Goal: Transaction & Acquisition: Book appointment/travel/reservation

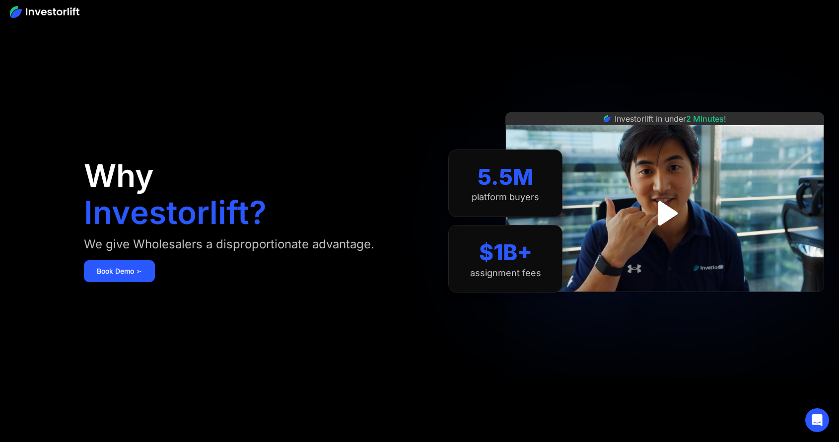
click at [54, 11] on img at bounding box center [44, 12] width 69 height 12
click at [141, 286] on div "Why Investorlift? We give Wholesalers a disproportionate advantage. Book Demo ➢" at bounding box center [249, 221] width 330 height 382
click at [141, 271] on link "Book Demo ➢" at bounding box center [119, 271] width 71 height 22
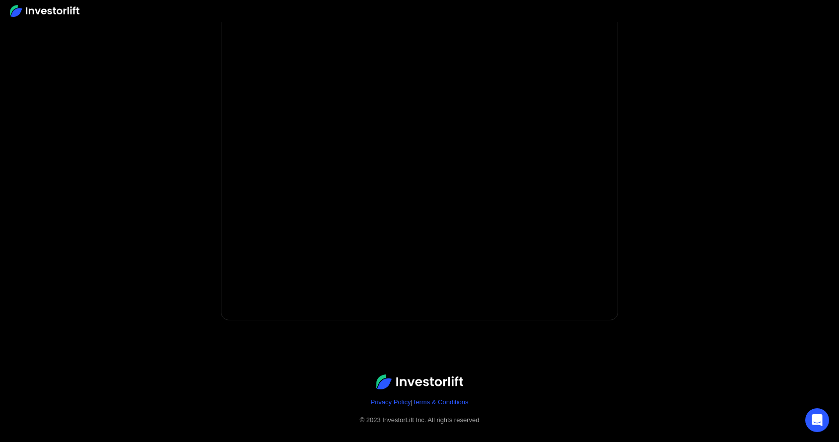
scroll to position [130, 0]
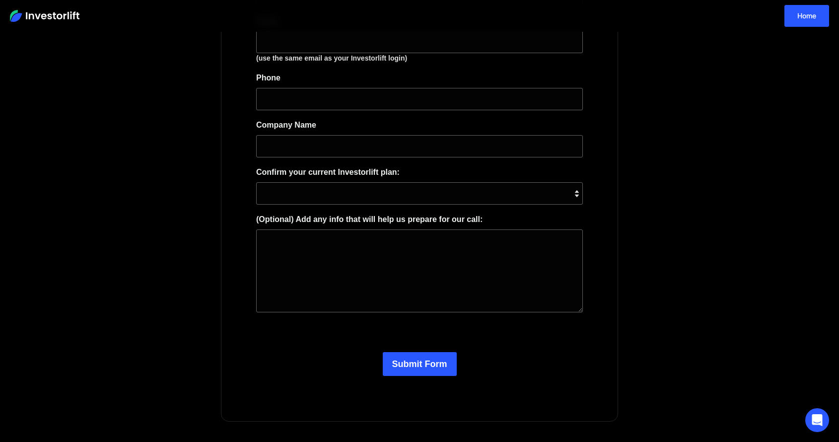
scroll to position [163, 0]
click at [794, 17] on link "Home" at bounding box center [806, 16] width 45 height 22
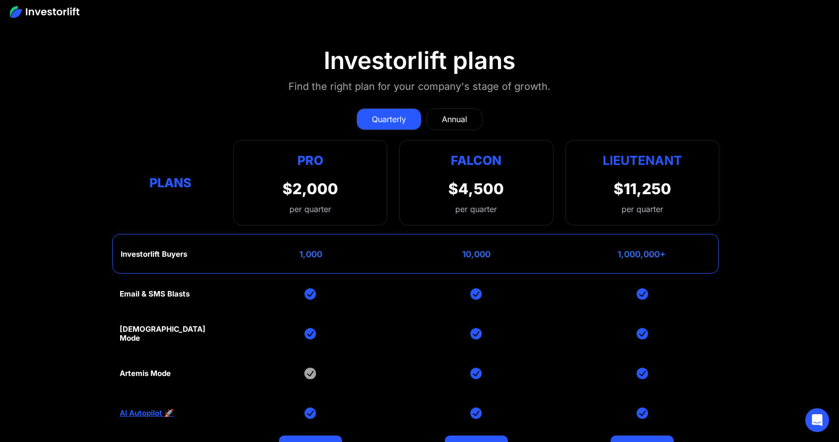
scroll to position [4193, 0]
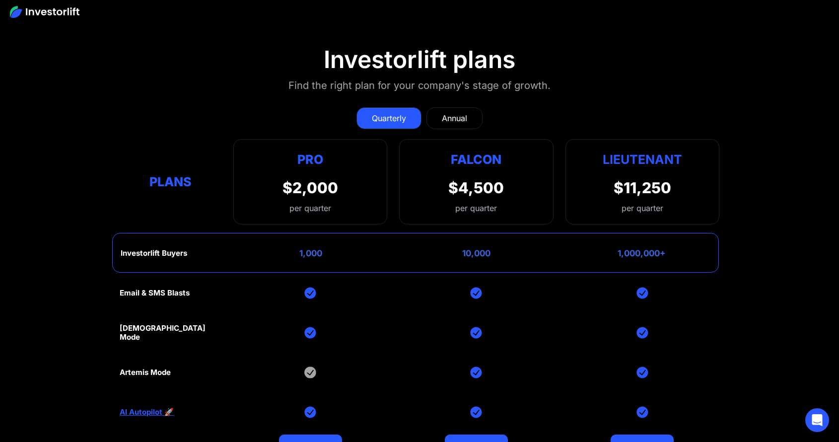
click at [443, 115] on div "Annual" at bounding box center [454, 118] width 25 height 12
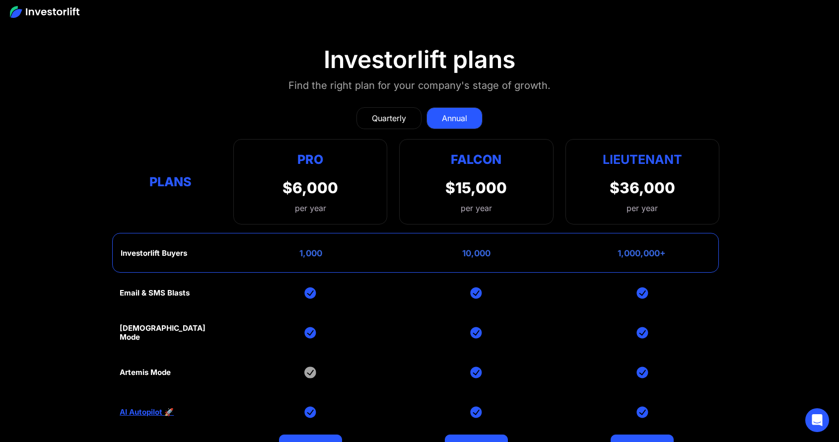
click at [384, 114] on div "Quarterly" at bounding box center [389, 118] width 34 height 12
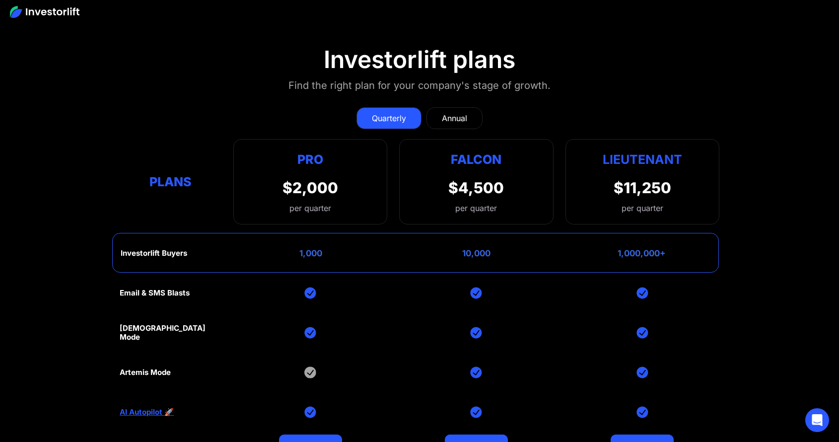
scroll to position [4225, 0]
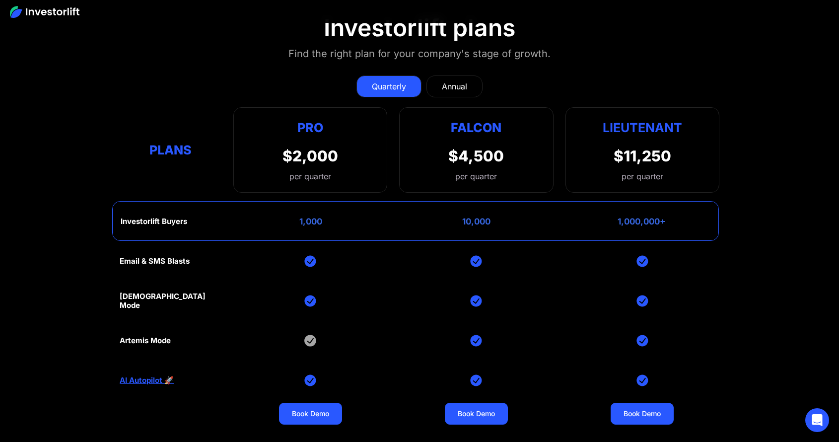
click at [316, 153] on div "$2,000" at bounding box center [310, 156] width 56 height 18
click at [301, 222] on div "1,000" at bounding box center [310, 221] width 23 height 10
click at [310, 335] on img at bounding box center [310, 341] width 12 height 12
click at [335, 414] on link "Book Demo" at bounding box center [310, 414] width 63 height 22
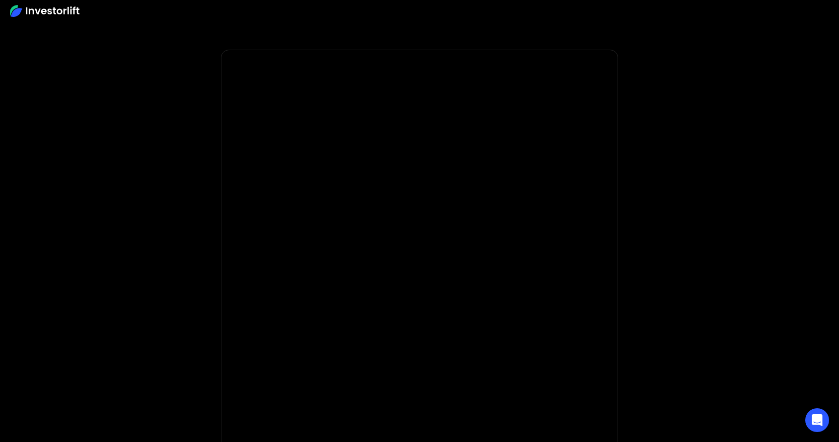
scroll to position [1, 0]
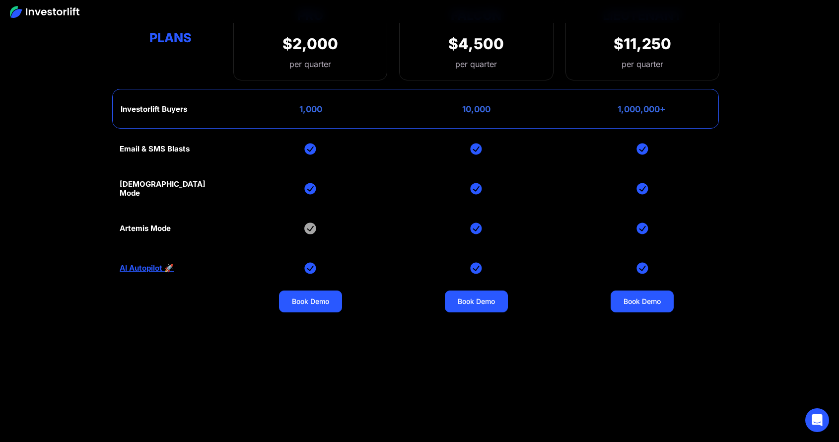
scroll to position [4339, 0]
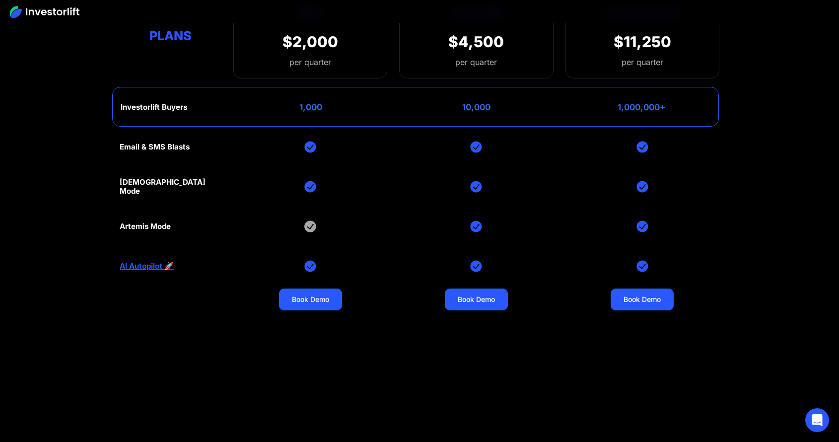
click at [656, 102] on div "1,000,000+" at bounding box center [641, 107] width 48 height 10
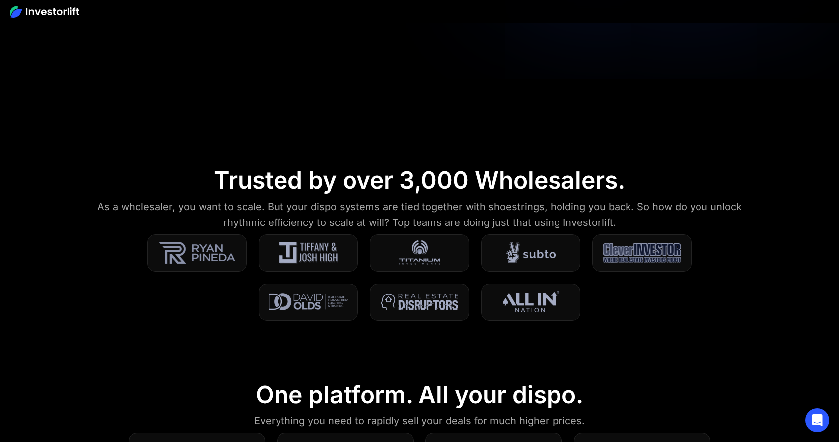
scroll to position [0, 0]
